Goal: Download file/media

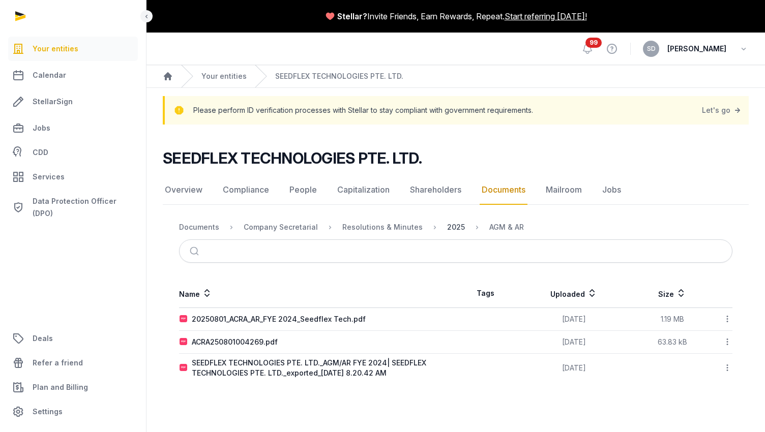
click at [447, 227] on div "2025" at bounding box center [456, 227] width 18 height 10
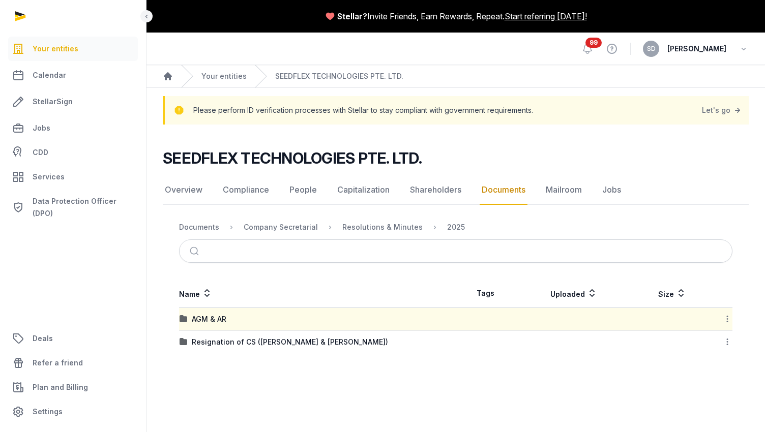
click at [327, 320] on div "AGM & AR" at bounding box center [318, 319] width 276 height 10
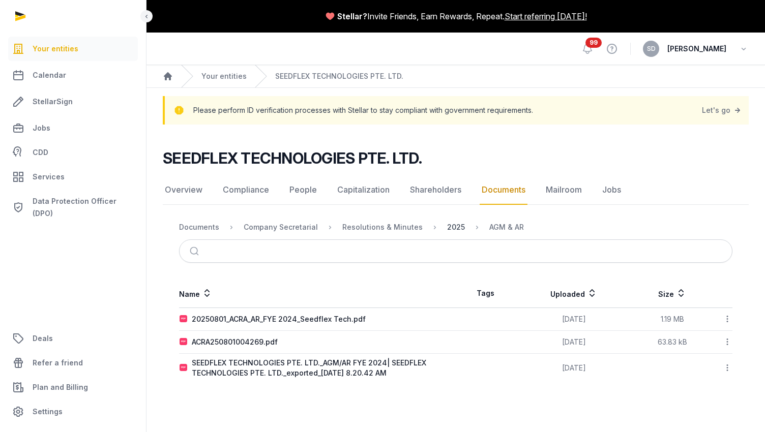
click at [448, 226] on div "2025" at bounding box center [456, 227] width 18 height 10
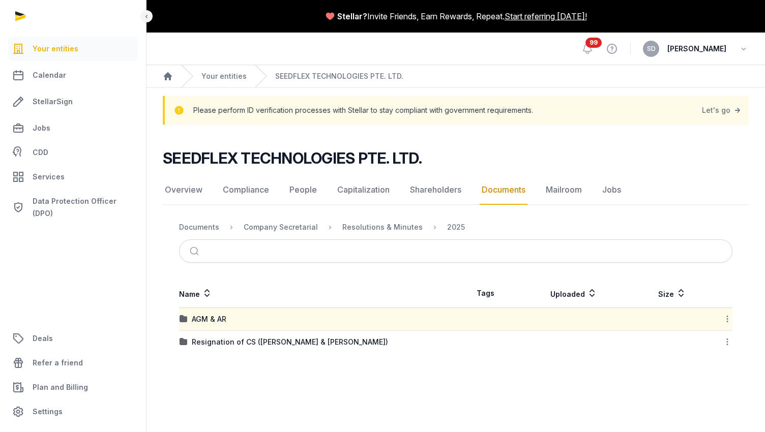
click at [728, 318] on icon at bounding box center [727, 319] width 9 height 11
click at [705, 346] on div "Download Folder" at bounding box center [690, 346] width 81 height 18
click at [455, 368] on main "SEEDFLEX TECHNOLOGIES PTE. LTD. Documents Overview Compliance People Capitaliza…" at bounding box center [455, 249] width 618 height 249
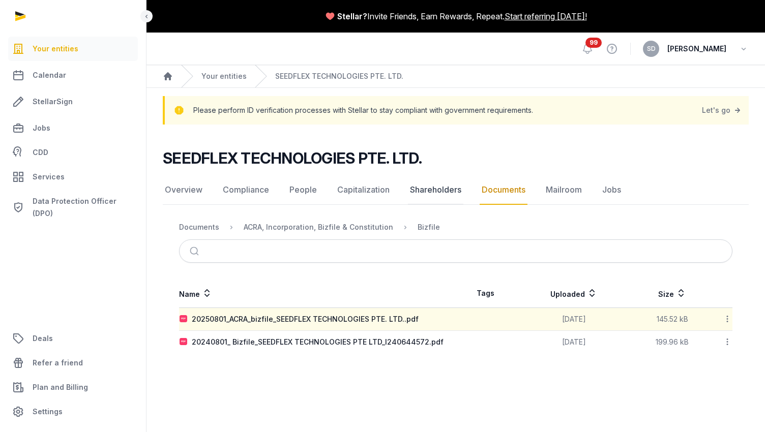
click at [429, 192] on link "Shareholders" at bounding box center [435, 189] width 55 height 29
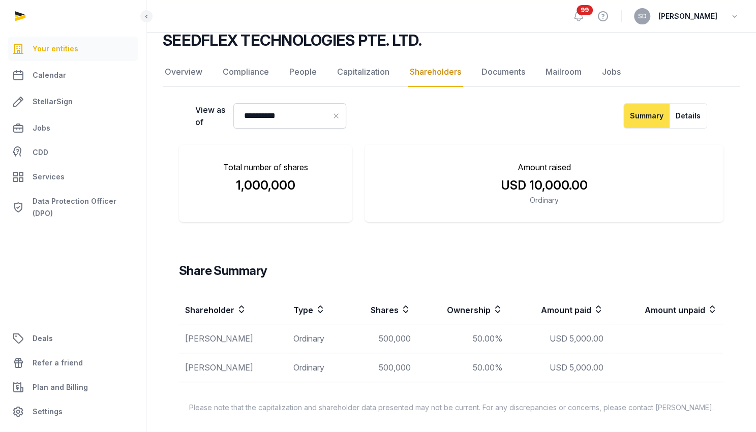
scroll to position [55, 0]
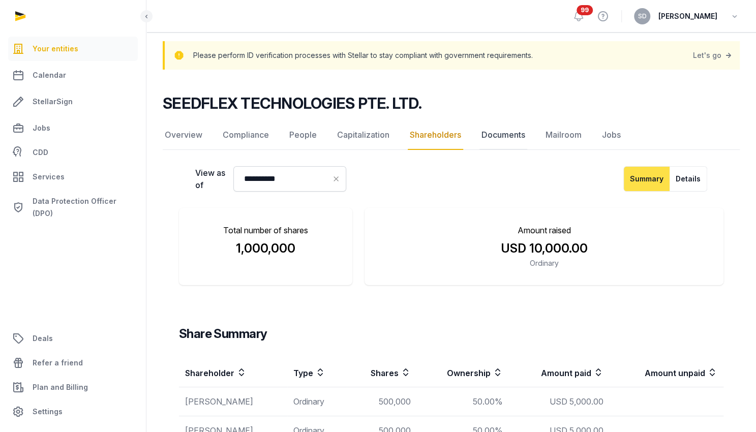
click at [498, 132] on link "Documents" at bounding box center [504, 135] width 48 height 29
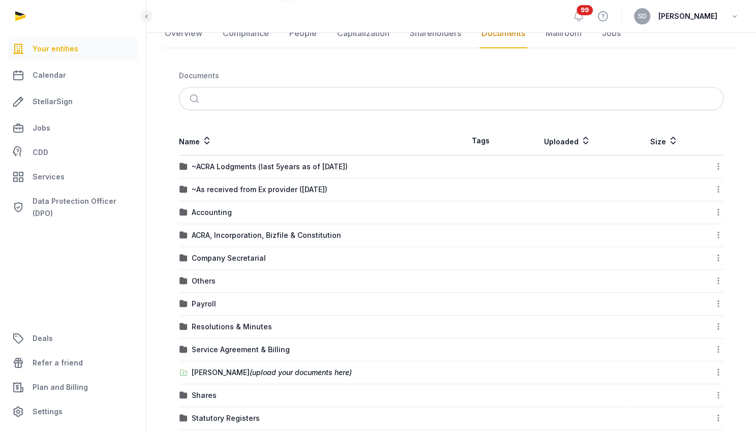
scroll to position [157, 0]
click at [307, 218] on td "Accounting" at bounding box center [315, 212] width 273 height 23
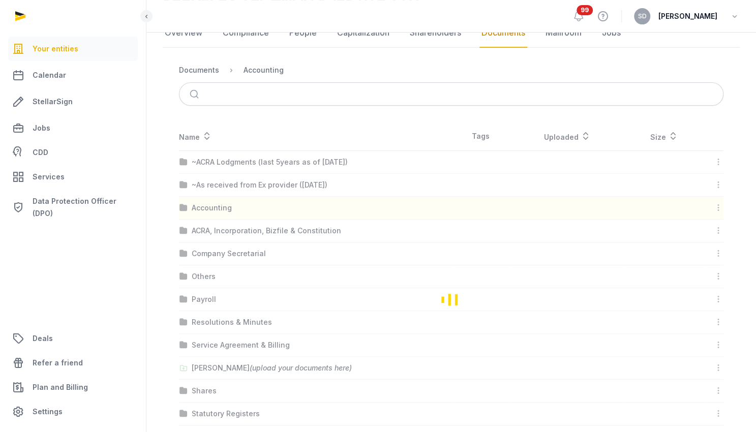
scroll to position [0, 0]
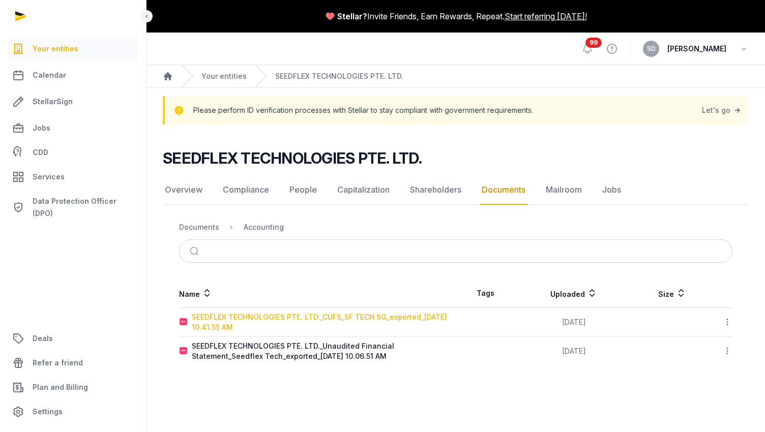
click at [357, 320] on div "SEEDFLEX TECHNOLOGIES PTE. LTD._CUFS_SF TECH SG_exported_2025-07-28 10.41.55 AM" at bounding box center [323, 322] width 263 height 20
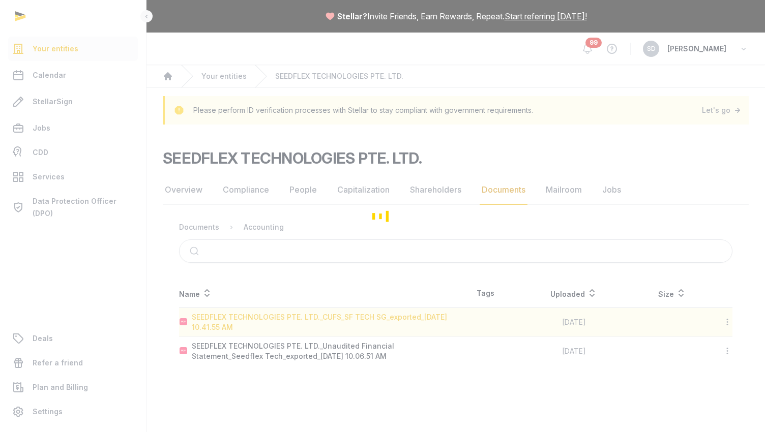
click at [357, 320] on div "Loading" at bounding box center [382, 216] width 765 height 432
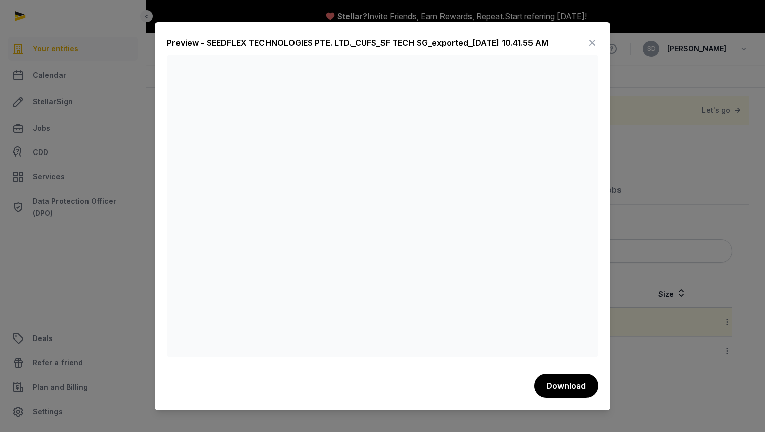
click at [588, 46] on icon at bounding box center [592, 43] width 12 height 16
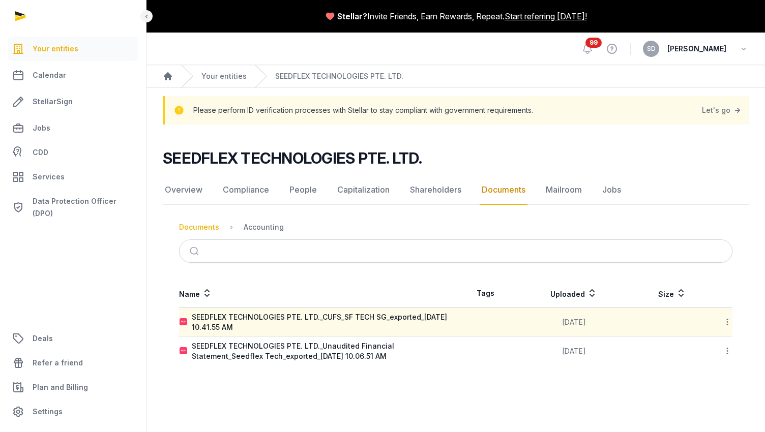
click at [189, 230] on div "Documents" at bounding box center [199, 227] width 40 height 10
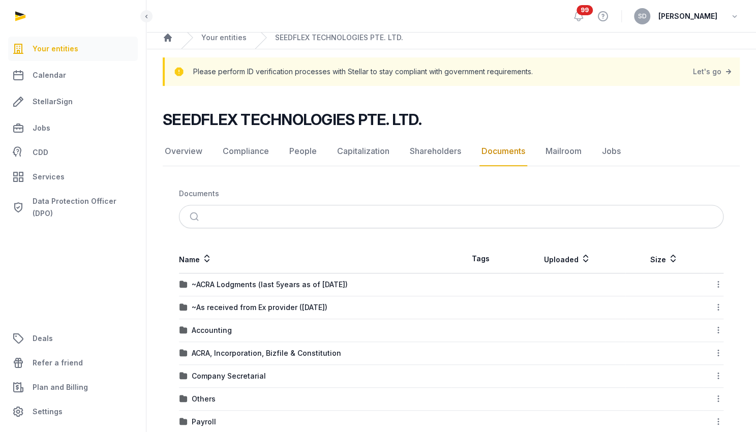
scroll to position [43, 0]
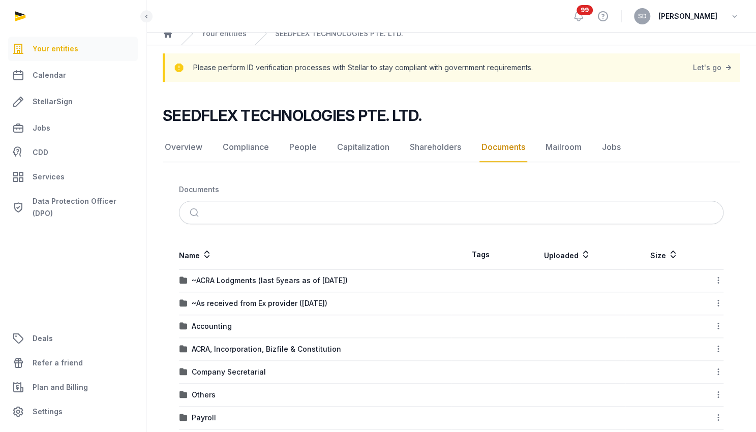
click at [720, 327] on icon at bounding box center [718, 326] width 9 height 11
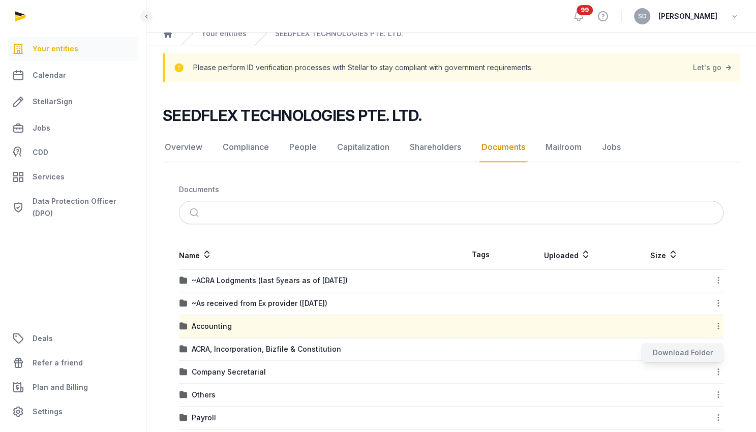
click at [693, 352] on div "Download Folder" at bounding box center [682, 353] width 81 height 18
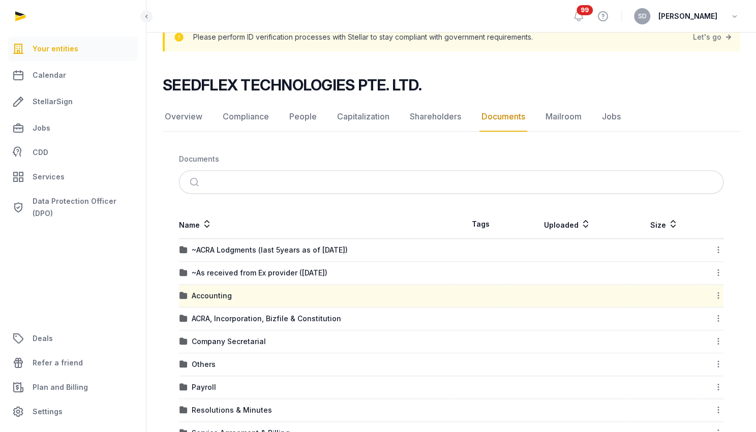
click at [288, 292] on div "Accounting" at bounding box center [316, 296] width 272 height 10
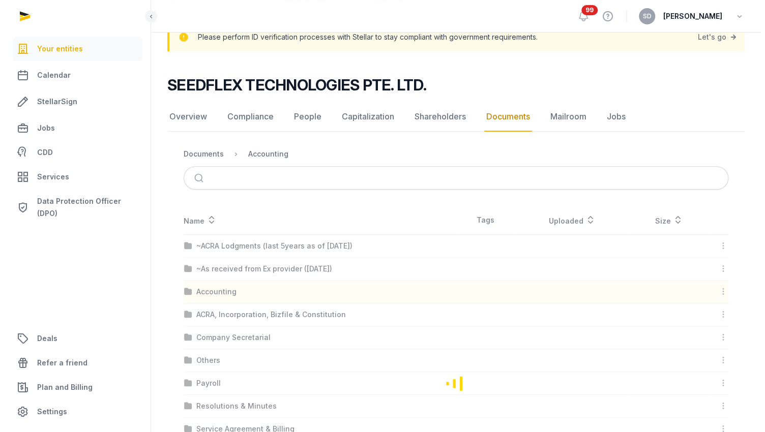
scroll to position [0, 0]
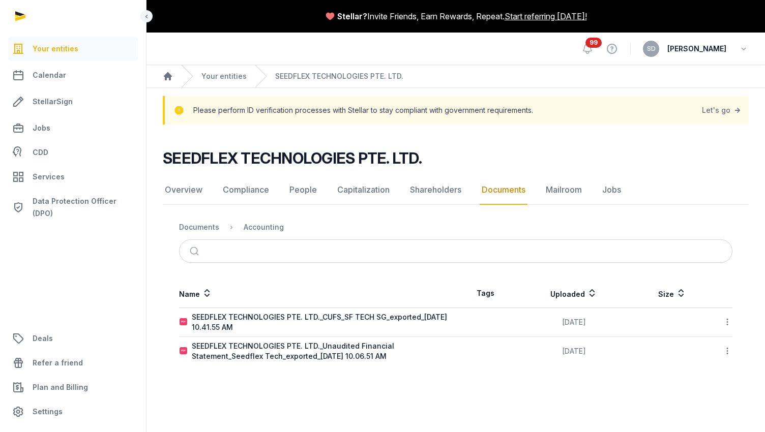
click at [726, 320] on icon at bounding box center [727, 322] width 9 height 11
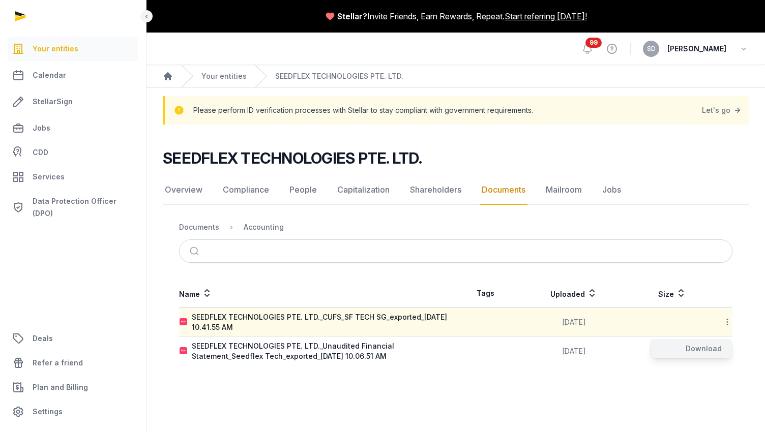
click at [708, 348] on div "Download" at bounding box center [690, 349] width 81 height 18
click at [726, 355] on icon at bounding box center [727, 351] width 9 height 11
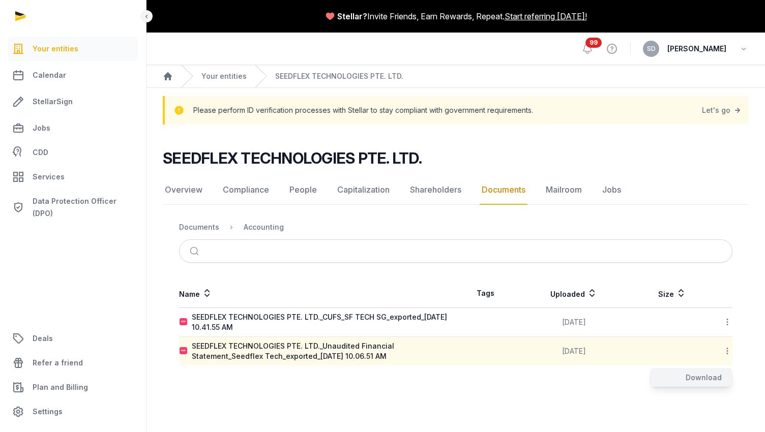
click at [707, 376] on div "Download" at bounding box center [690, 378] width 81 height 18
